Goal: Complete application form: Complete application form

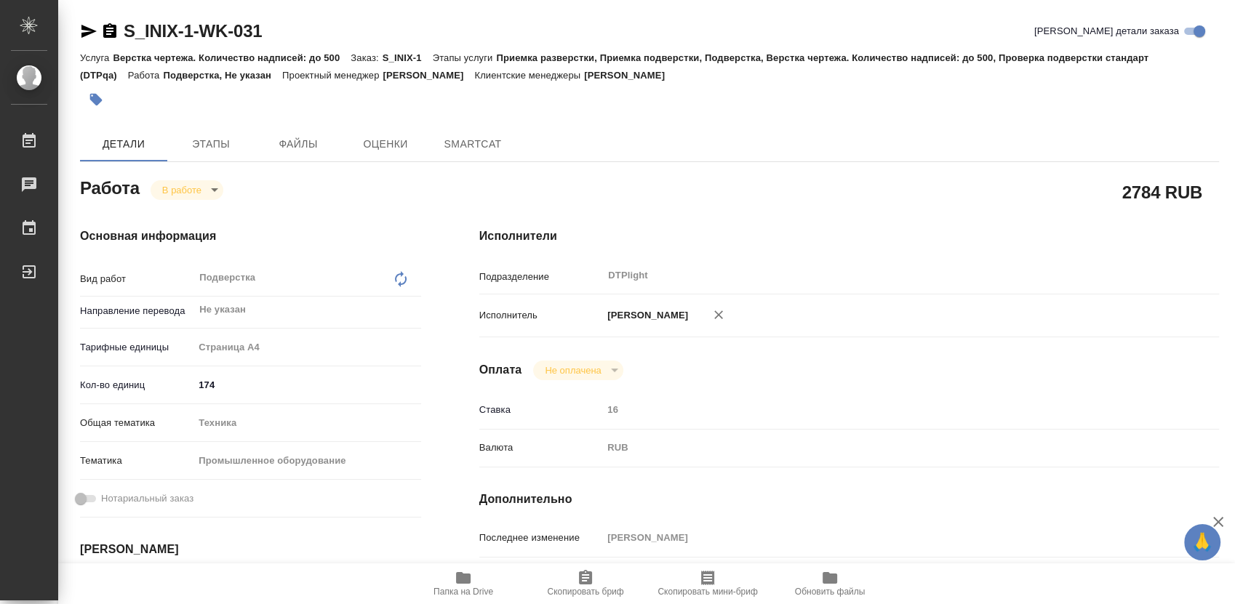
type textarea "x"
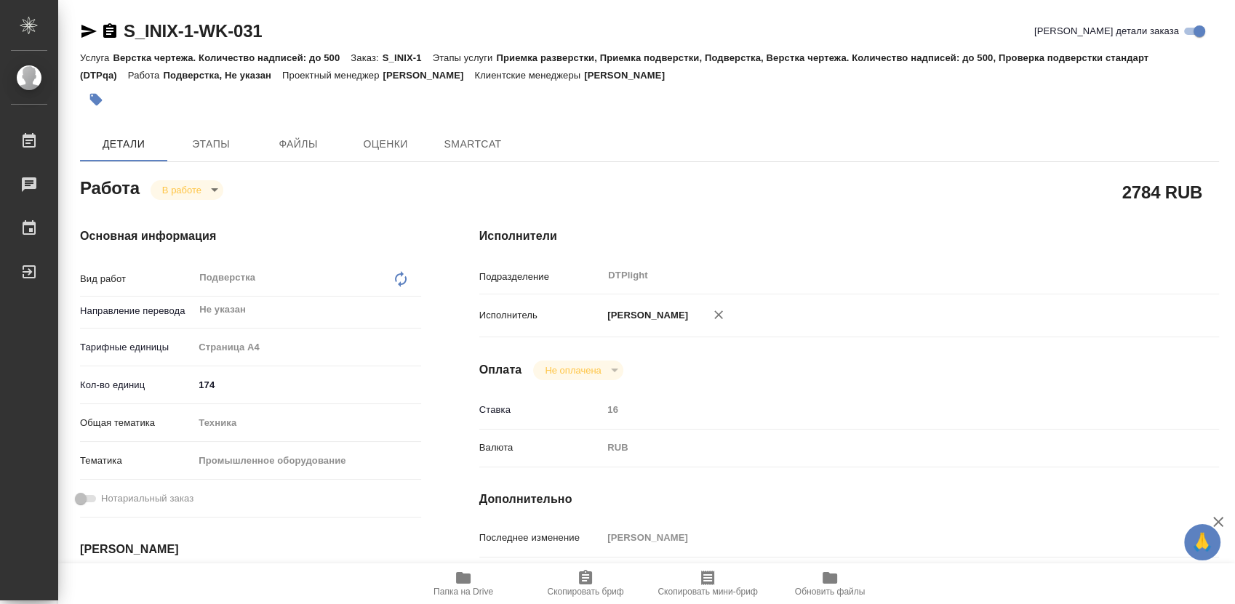
type textarea "x"
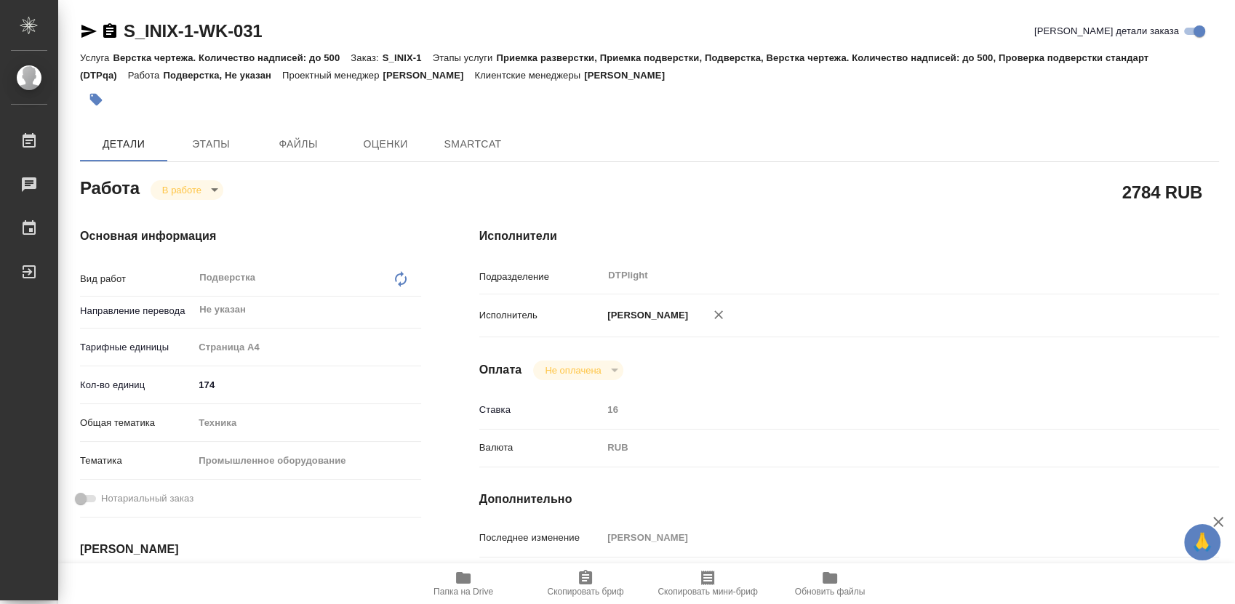
type textarea "x"
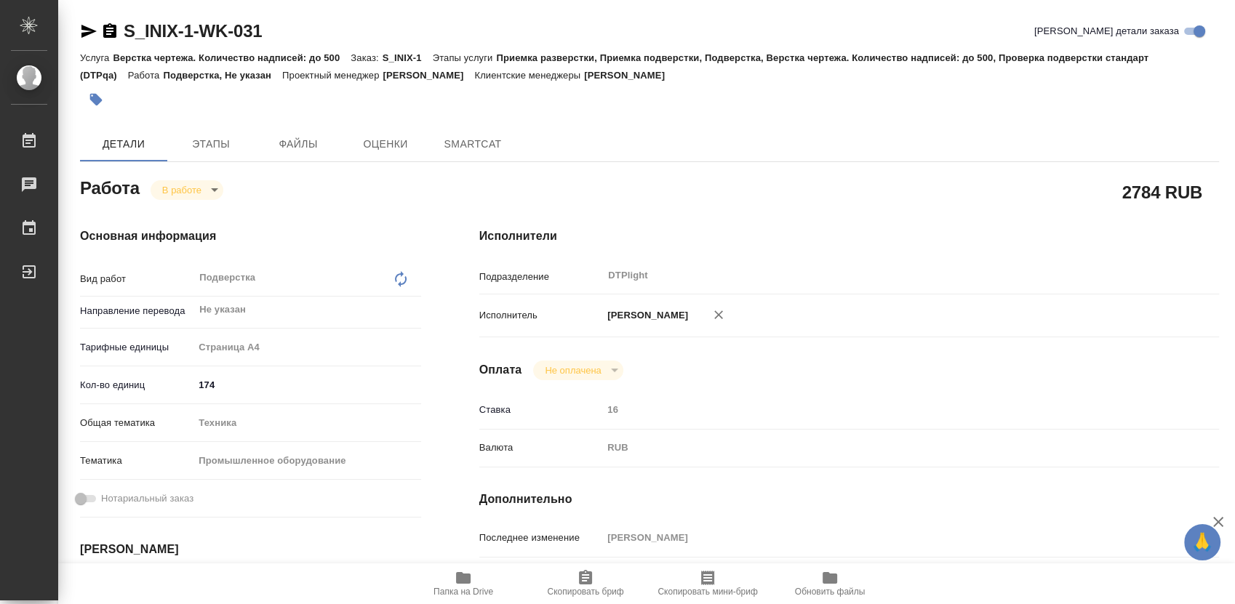
type textarea "x"
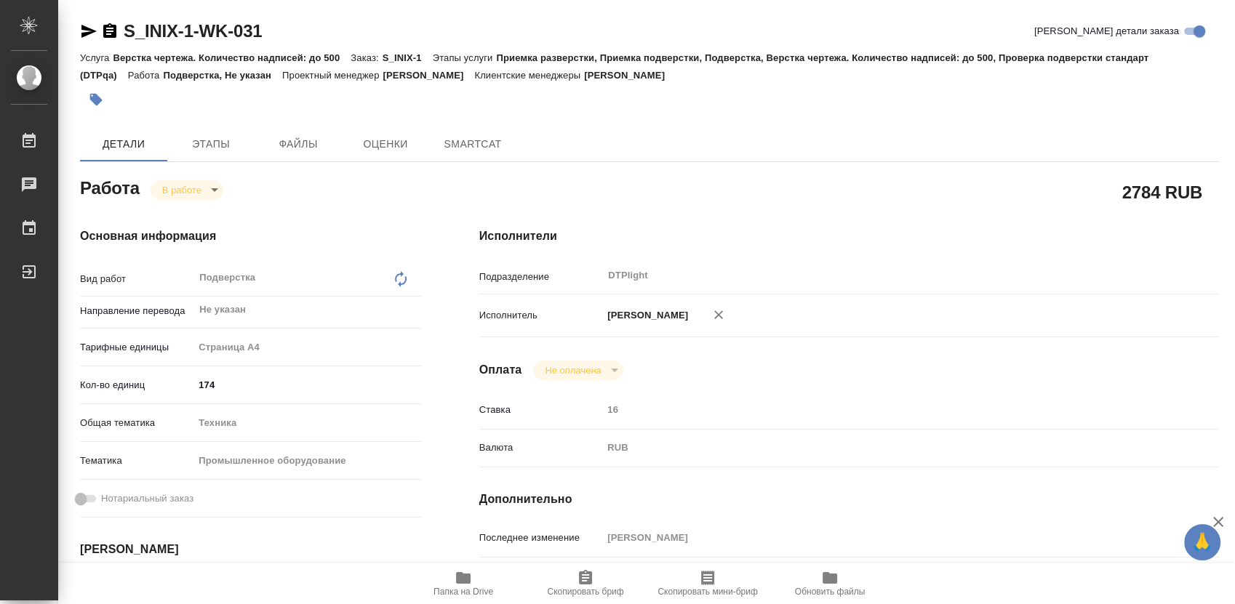
type textarea "x"
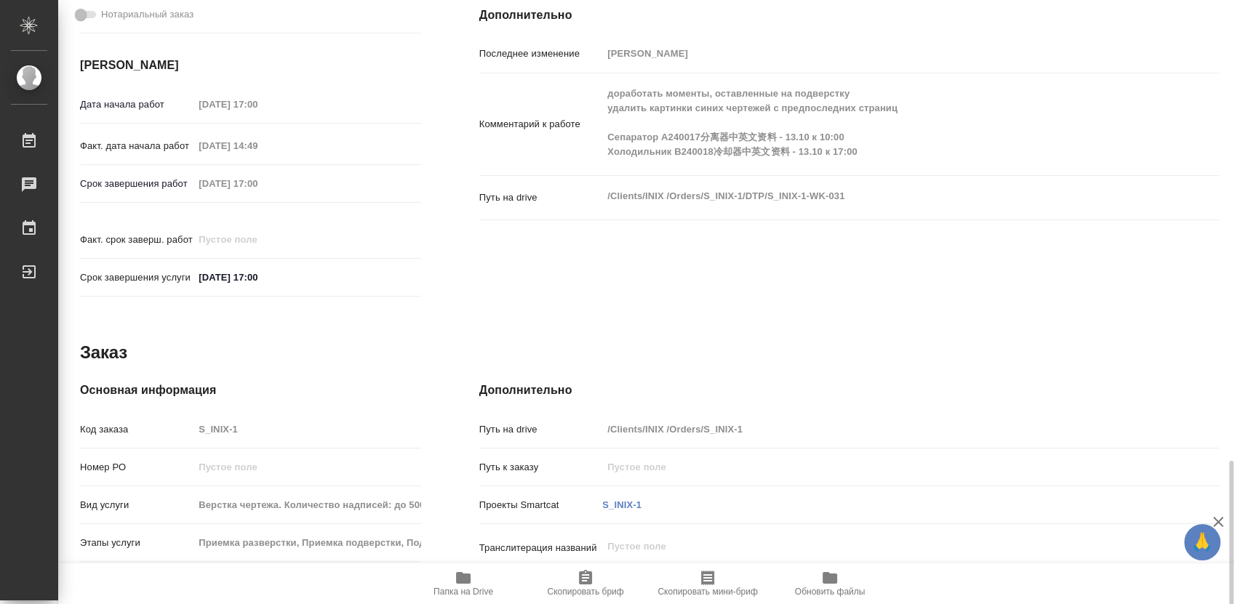
scroll to position [636, 0]
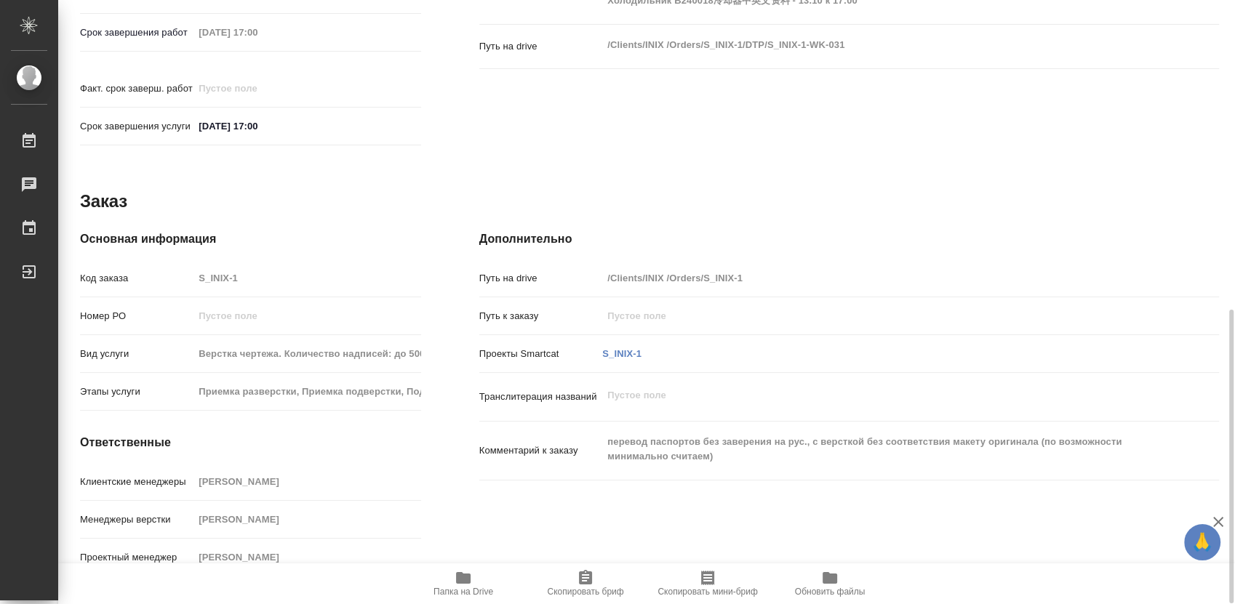
type textarea "x"
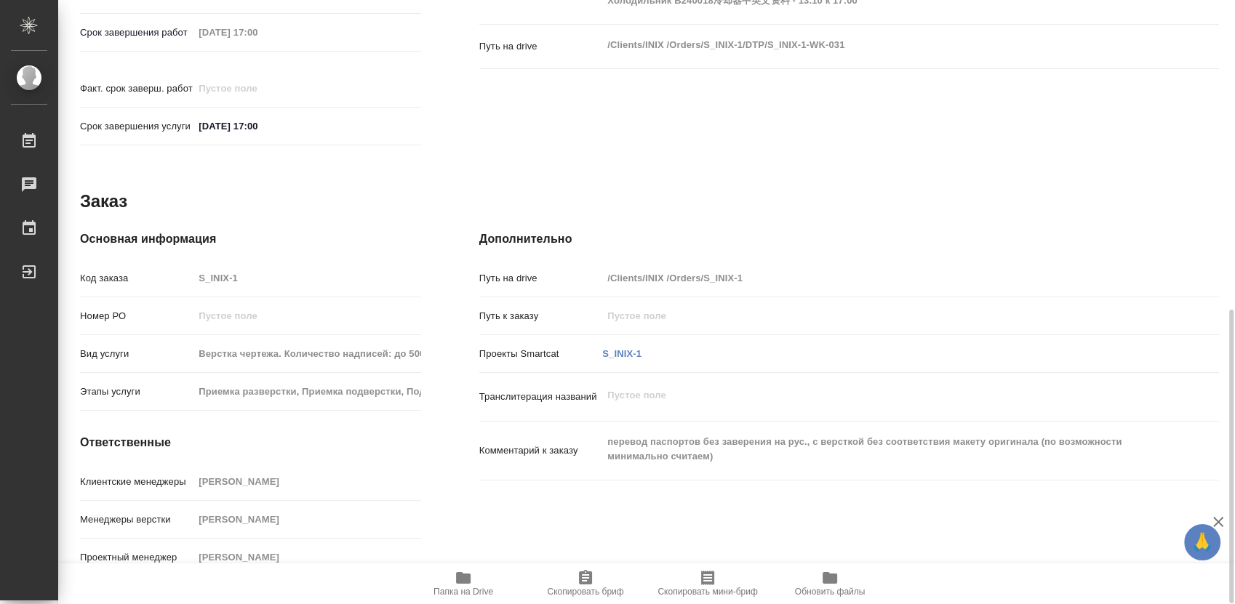
type textarea "x"
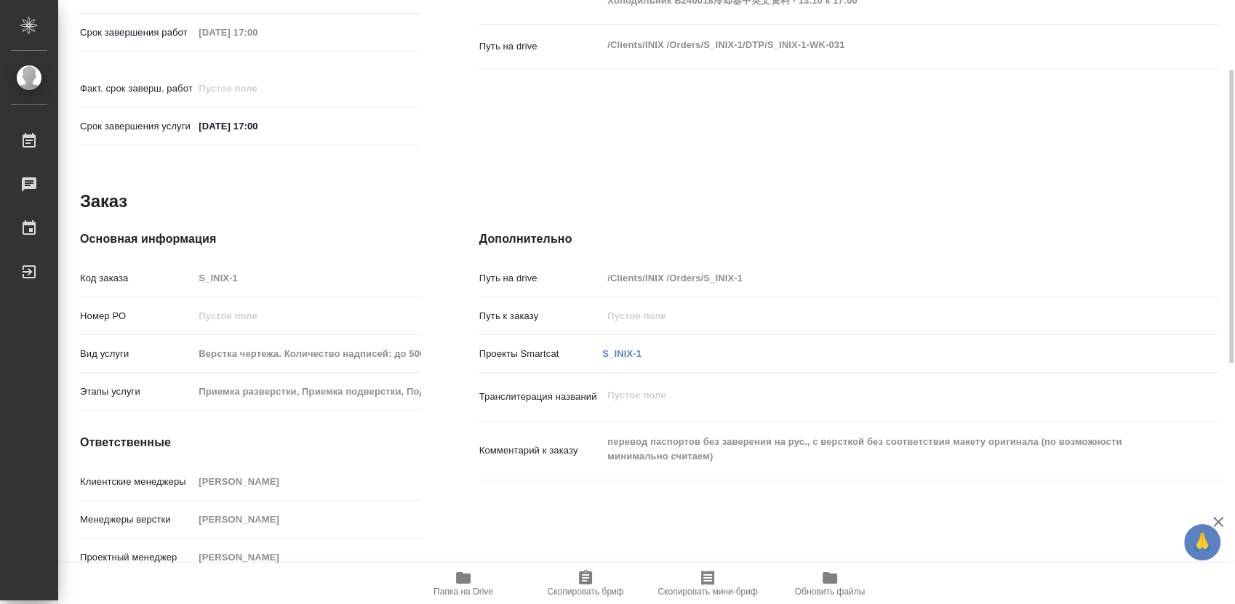
scroll to position [474, 0]
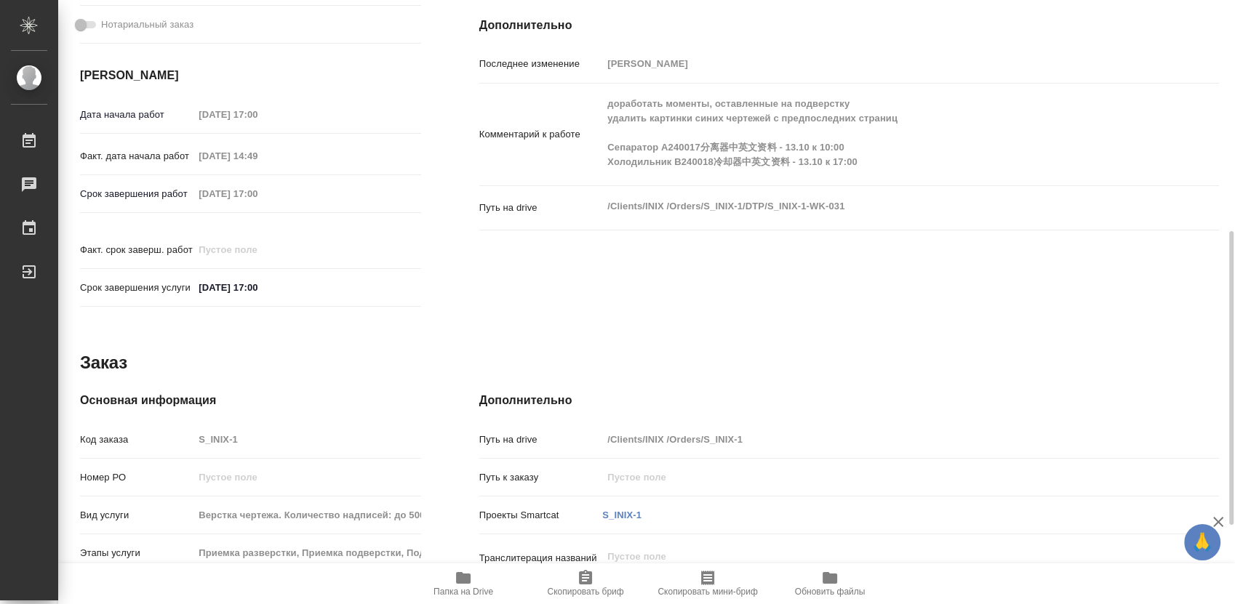
type textarea "x"
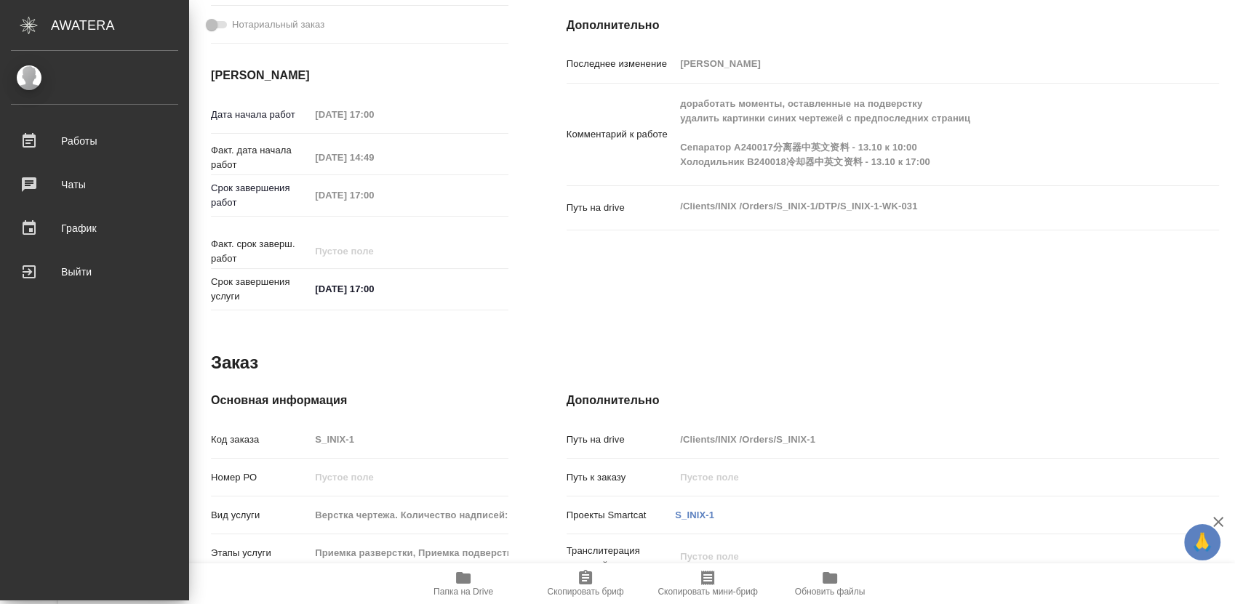
type textarea "x"
